Goal: Transaction & Acquisition: Obtain resource

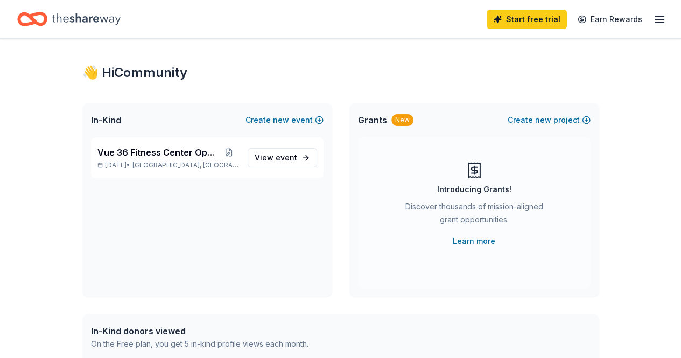
scroll to position [55, 0]
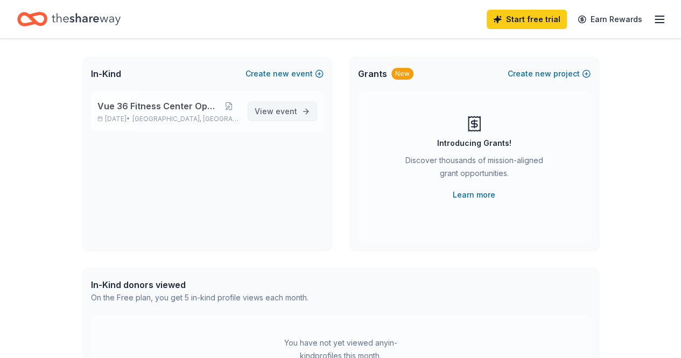
click at [286, 114] on span "event" at bounding box center [287, 111] width 22 height 9
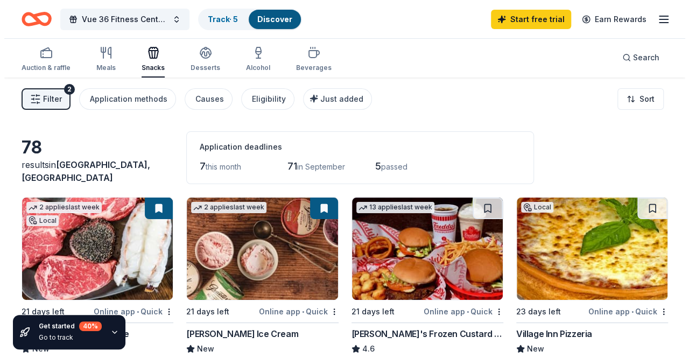
scroll to position [1, 0]
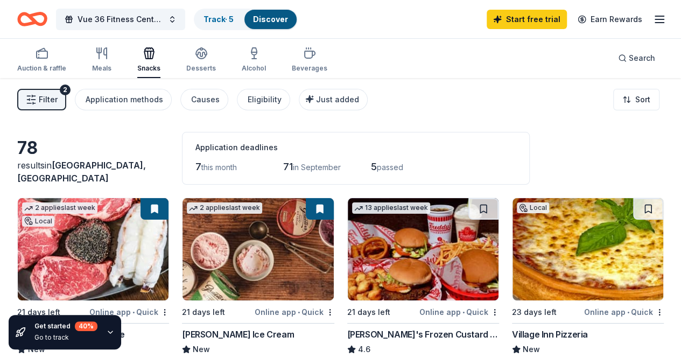
click at [54, 104] on span "Filter" at bounding box center [48, 99] width 19 height 13
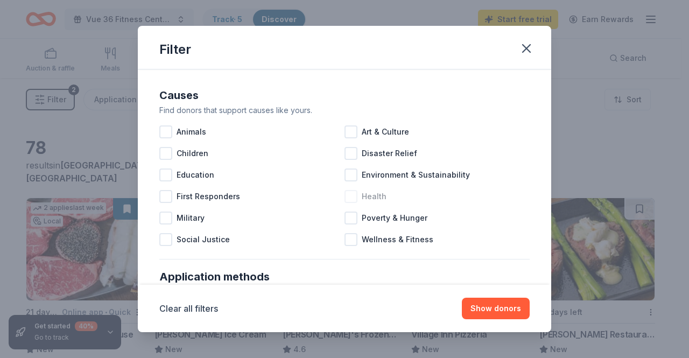
click at [345, 195] on div at bounding box center [351, 196] width 13 height 13
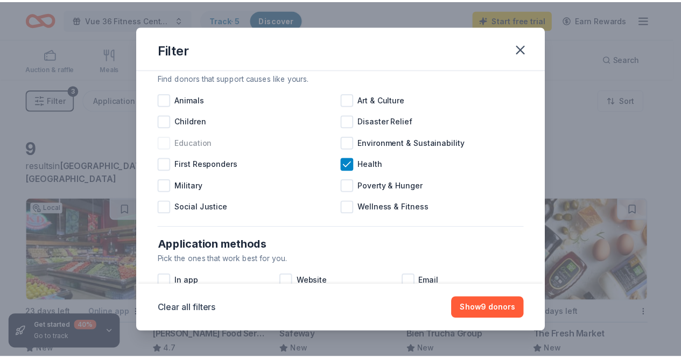
scroll to position [32, 0]
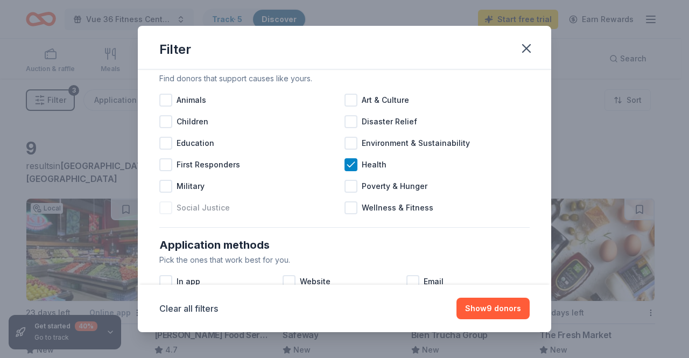
click at [339, 206] on div "Social Justice" at bounding box center [251, 208] width 185 height 22
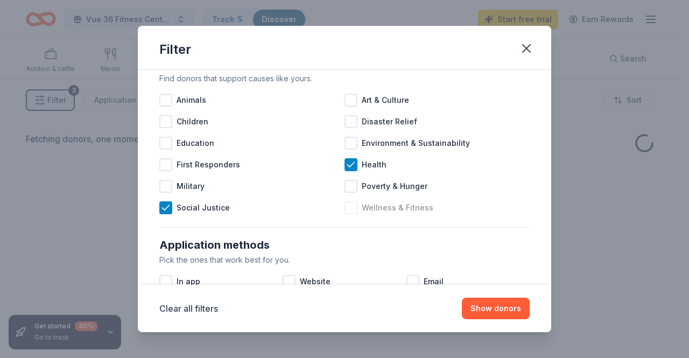
click at [353, 206] on div at bounding box center [351, 207] width 13 height 13
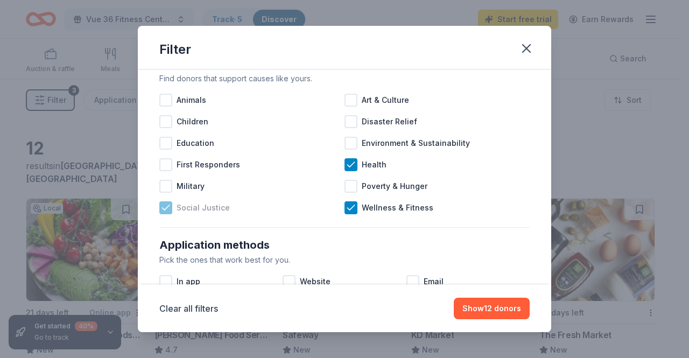
click at [165, 206] on icon at bounding box center [165, 207] width 11 height 11
click at [489, 305] on button "Show 10 donors" at bounding box center [491, 309] width 76 height 22
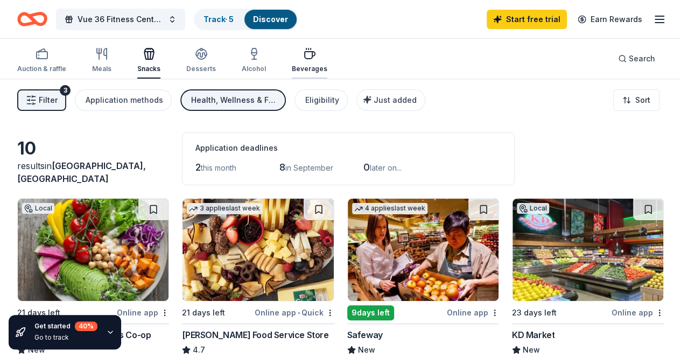
click at [323, 57] on div "button" at bounding box center [310, 53] width 36 height 13
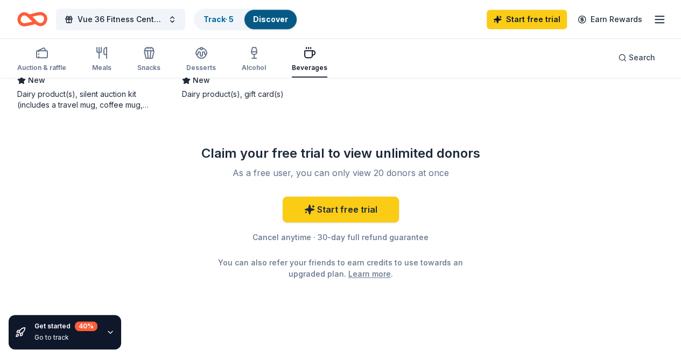
scroll to position [478, 0]
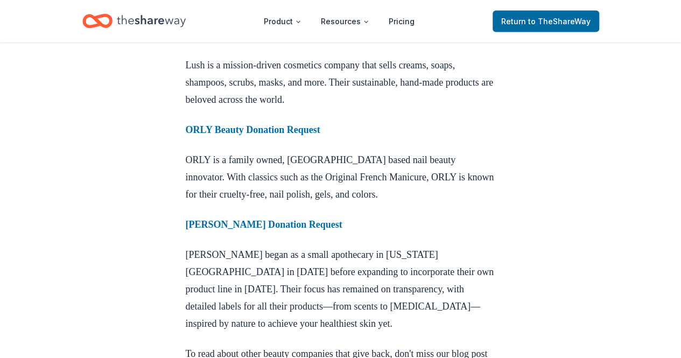
scroll to position [1273, 0]
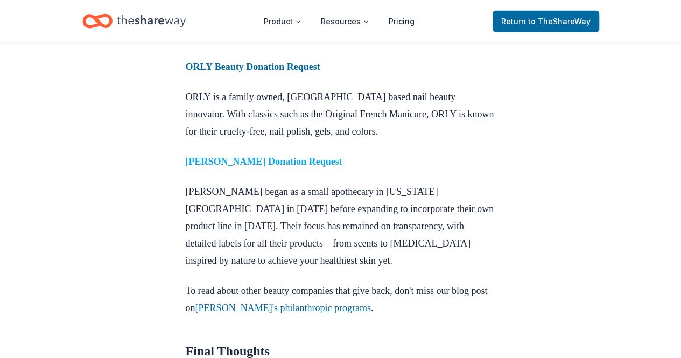
click at [277, 167] on strong "[PERSON_NAME] Donation Request" at bounding box center [264, 161] width 157 height 11
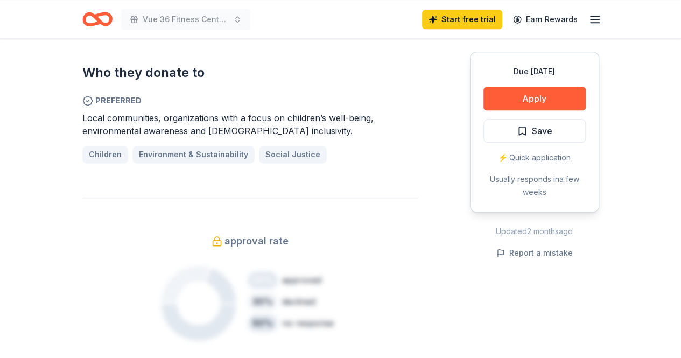
scroll to position [541, 0]
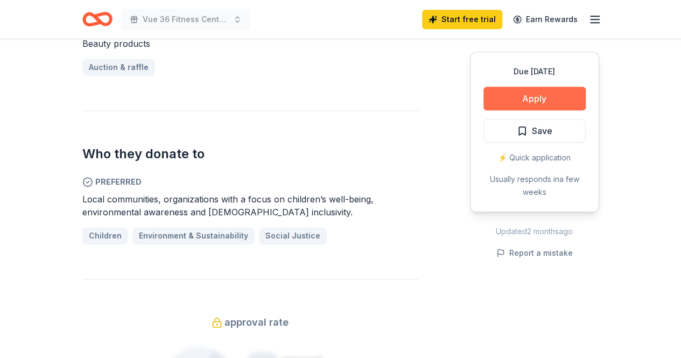
click at [504, 94] on button "Apply" at bounding box center [534, 99] width 102 height 24
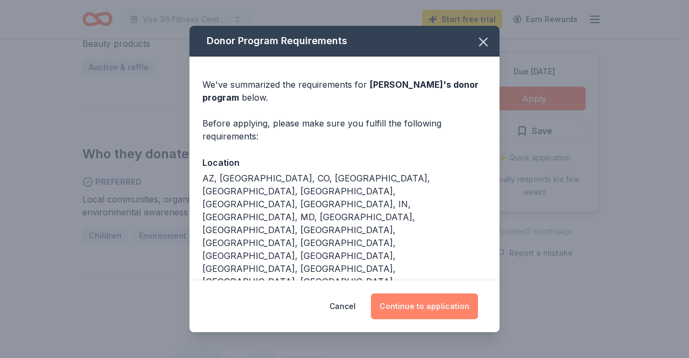
click at [428, 305] on button "Continue to application" at bounding box center [424, 306] width 107 height 26
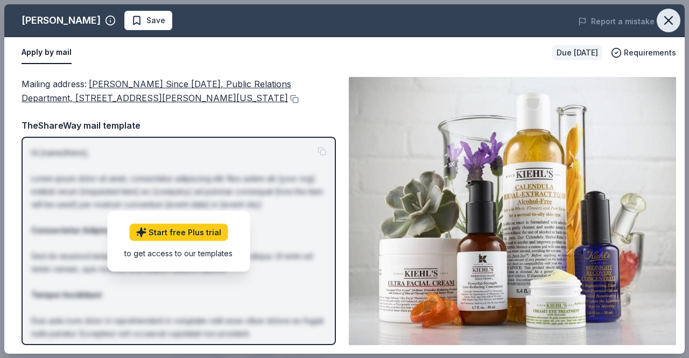
click at [664, 25] on icon "button" at bounding box center [668, 20] width 15 height 15
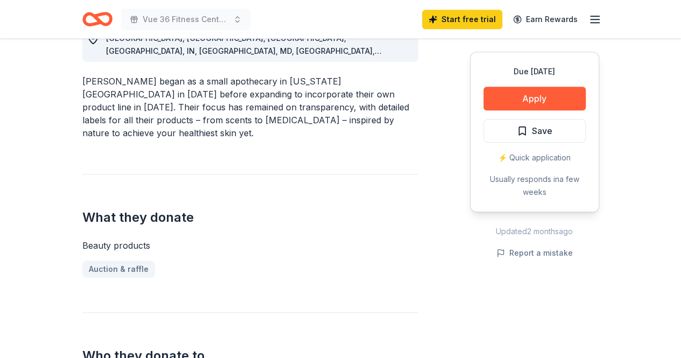
scroll to position [315, 0]
